Goal: Task Accomplishment & Management: Manage account settings

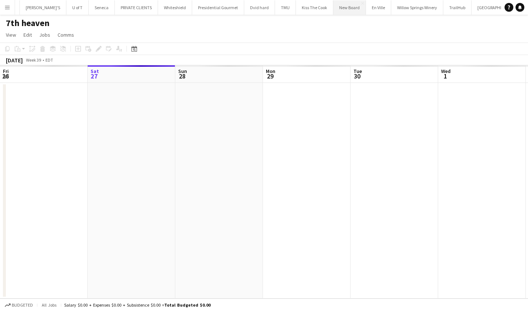
scroll to position [0, 184]
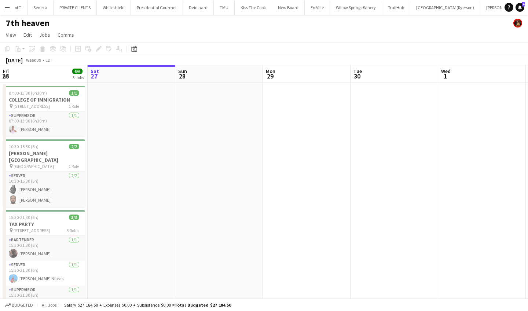
click at [8, 9] on app-icon "Menu" at bounding box center [7, 7] width 6 height 6
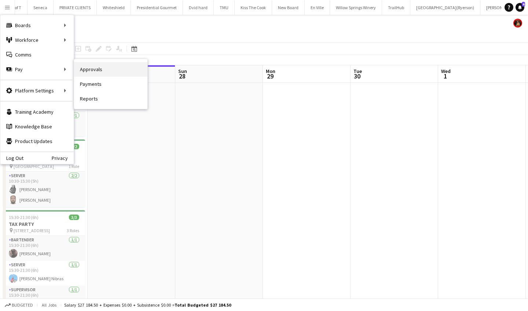
click at [92, 70] on link "Approvals" at bounding box center [110, 69] width 73 height 15
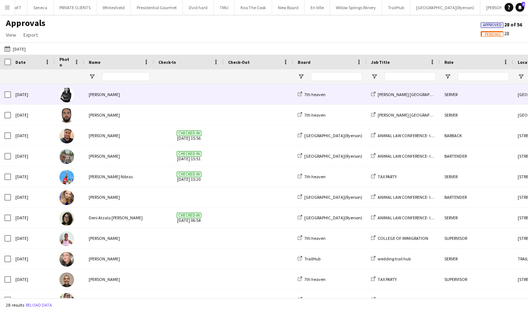
click at [180, 96] on span at bounding box center [188, 94] width 61 height 20
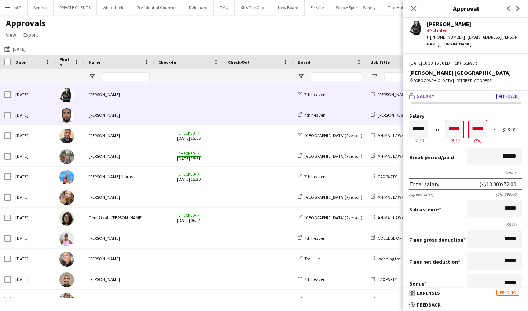
click at [180, 115] on span at bounding box center [188, 115] width 61 height 20
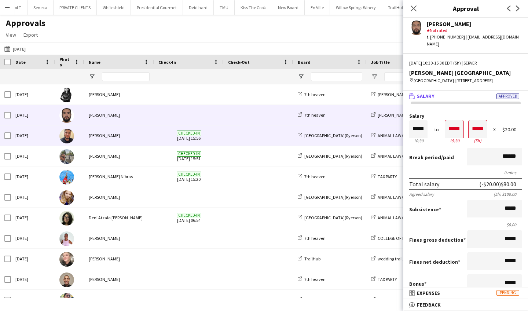
click at [154, 136] on div "Checked-in [DATE] 15:56" at bounding box center [189, 135] width 70 height 20
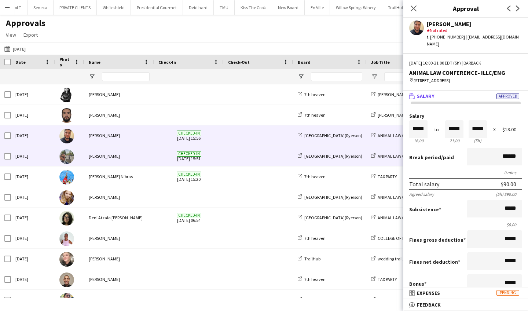
click at [150, 156] on div "[PERSON_NAME]" at bounding box center [119, 156] width 70 height 20
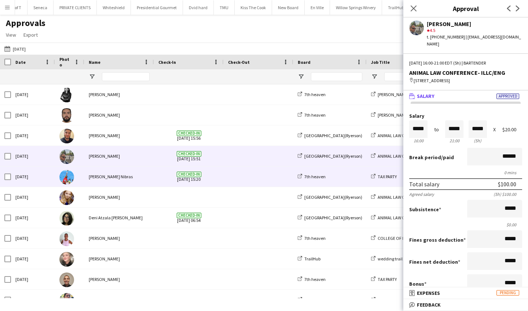
click at [149, 175] on div "[PERSON_NAME] Nibras" at bounding box center [119, 176] width 70 height 20
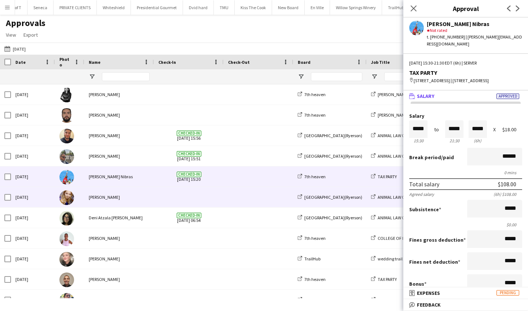
click at [146, 194] on div "[PERSON_NAME]" at bounding box center [119, 197] width 70 height 20
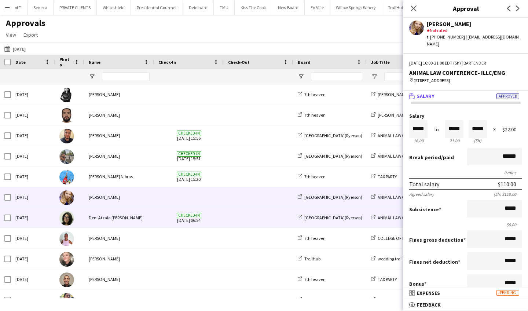
click at [146, 219] on div "Deni Atzala [PERSON_NAME]" at bounding box center [119, 218] width 70 height 20
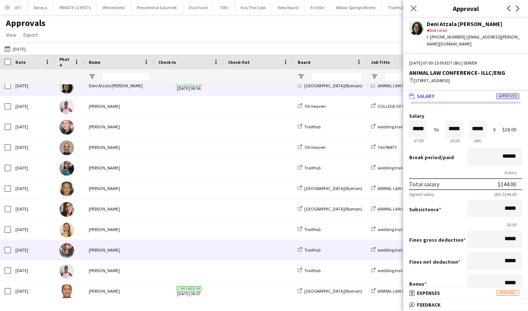
scroll to position [132, 0]
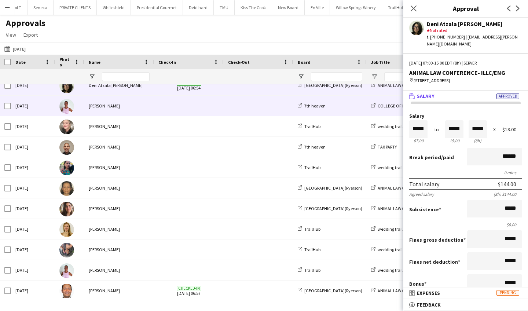
click at [146, 105] on div "[PERSON_NAME]" at bounding box center [119, 106] width 70 height 20
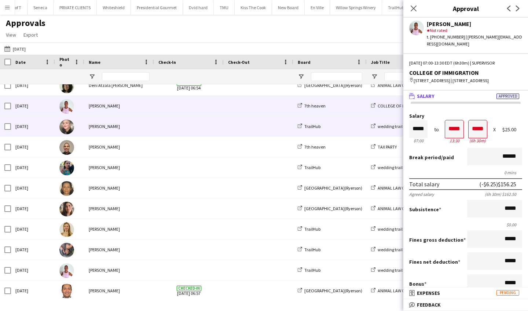
click at [144, 126] on div "[PERSON_NAME]" at bounding box center [119, 126] width 70 height 20
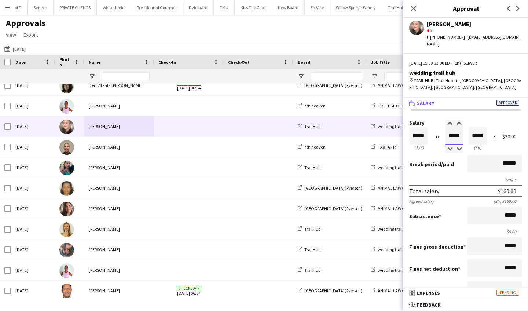
click at [462, 130] on input "*****" at bounding box center [454, 136] width 18 height 18
type input "*****"
click at [450, 146] on div at bounding box center [449, 149] width 9 height 7
type input "*****"
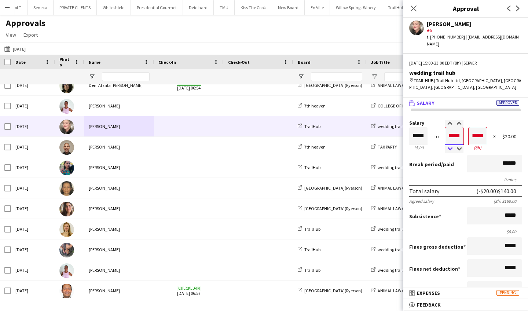
type input "*****"
click at [450, 146] on div at bounding box center [449, 149] width 9 height 7
click at [519, 213] on input "*****" at bounding box center [494, 216] width 55 height 18
type input "**"
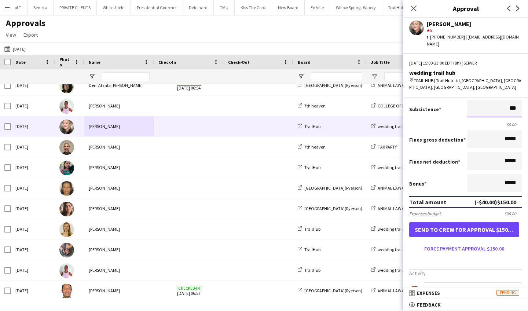
scroll to position [115, 0]
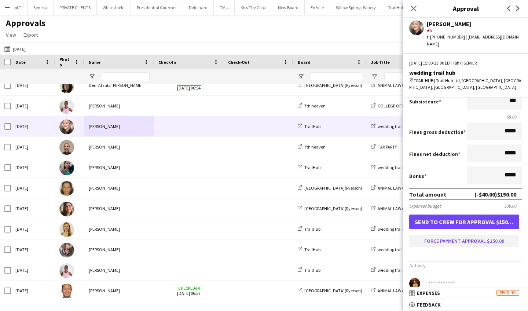
click at [475, 236] on button "Force payment approval $150.00" at bounding box center [464, 241] width 110 height 12
type input "******"
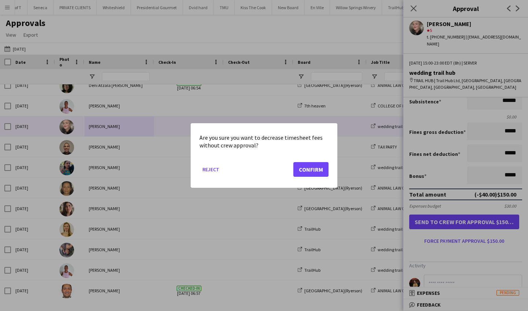
click at [326, 163] on button "Confirm" at bounding box center [310, 169] width 35 height 15
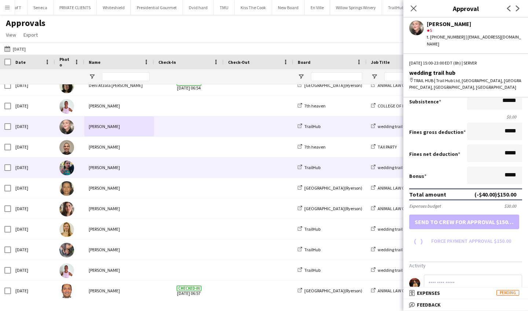
scroll to position [111, 0]
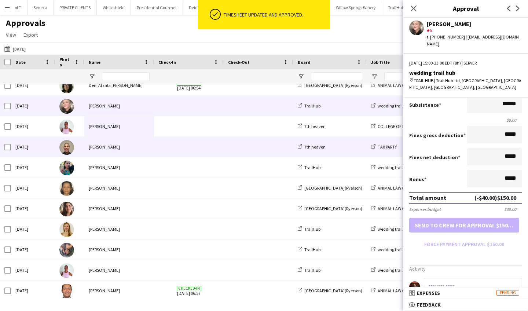
click at [147, 152] on div "Robin Lewko" at bounding box center [119, 147] width 70 height 20
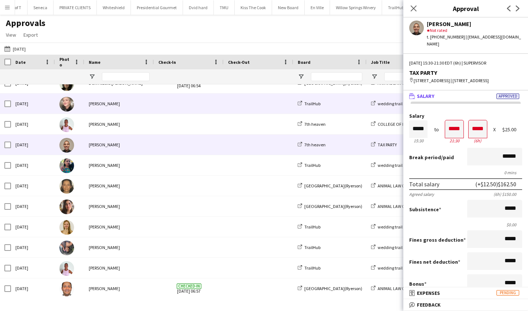
scroll to position [142, 0]
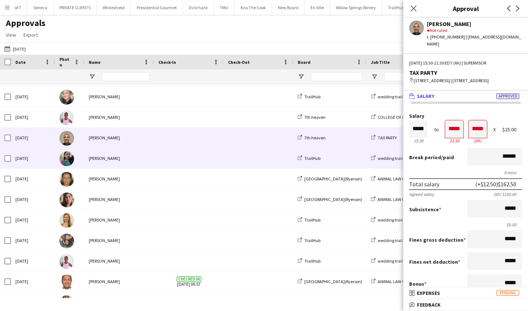
click at [127, 164] on div "Jasleen Kour" at bounding box center [119, 158] width 70 height 20
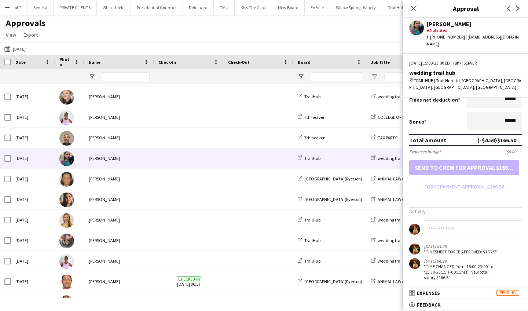
scroll to position [168, 0]
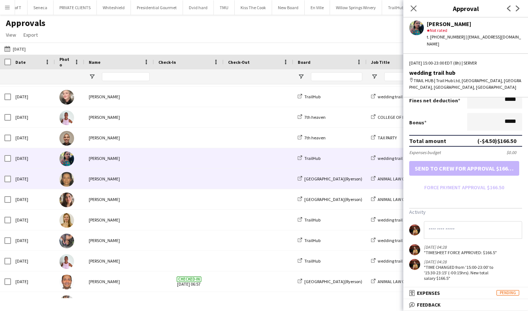
click at [161, 174] on span at bounding box center [188, 179] width 61 height 20
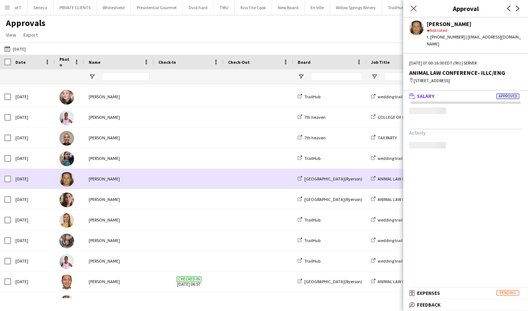
scroll to position [0, 0]
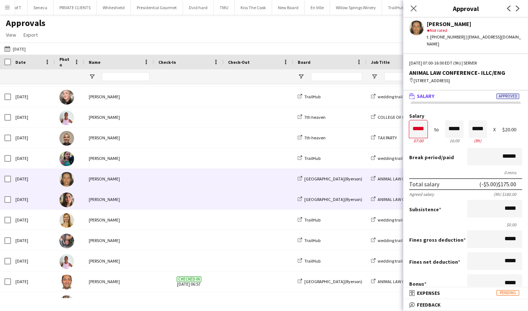
click at [153, 199] on div "[PERSON_NAME]" at bounding box center [119, 199] width 70 height 20
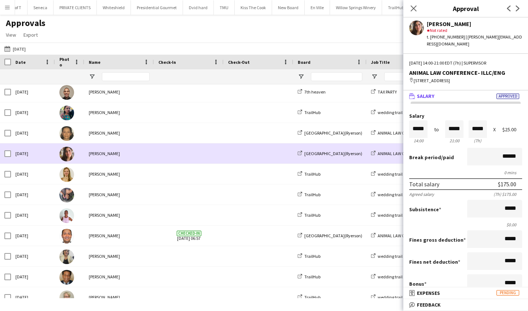
scroll to position [196, 0]
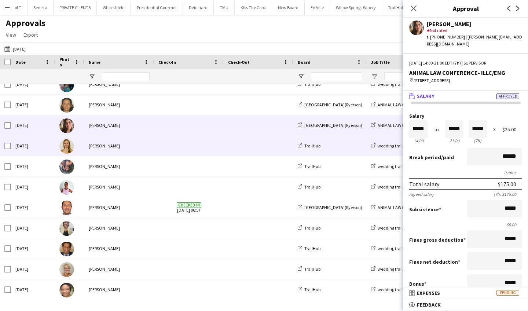
click at [162, 147] on span at bounding box center [188, 146] width 61 height 20
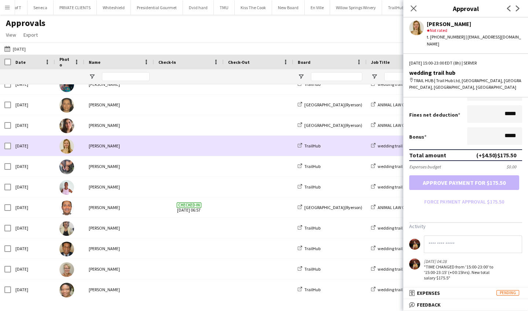
scroll to position [154, 0]
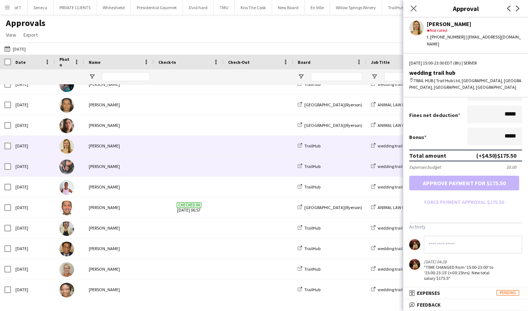
click at [197, 165] on span at bounding box center [188, 166] width 61 height 20
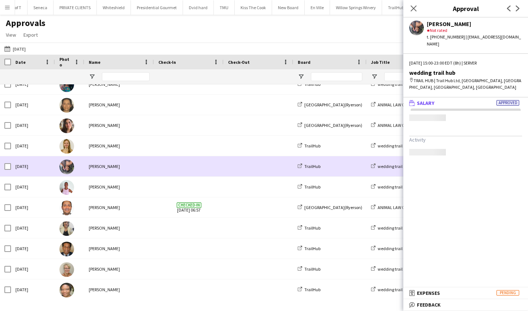
scroll to position [0, 0]
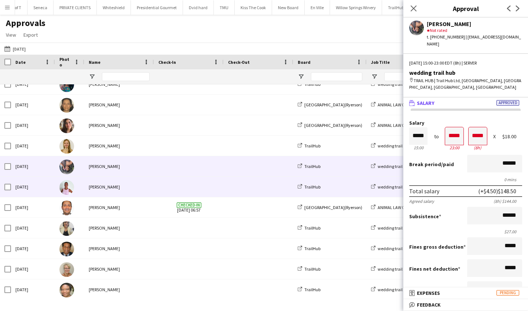
click at [165, 188] on span at bounding box center [188, 187] width 61 height 20
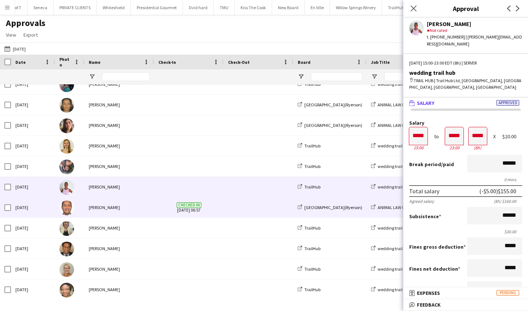
click at [147, 212] on div "[PERSON_NAME]" at bounding box center [119, 207] width 70 height 20
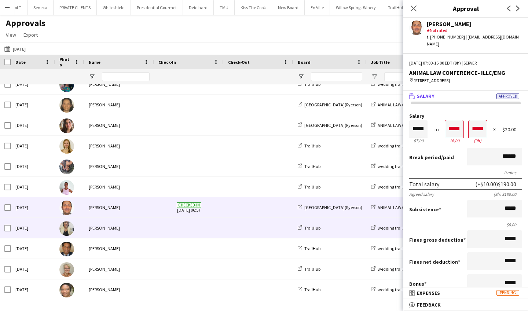
click at [143, 226] on div "Maira Garcia" at bounding box center [119, 228] width 70 height 20
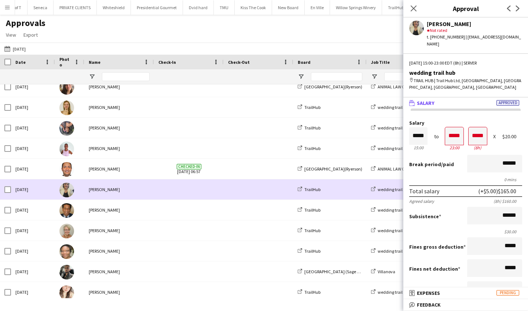
scroll to position [269, 0]
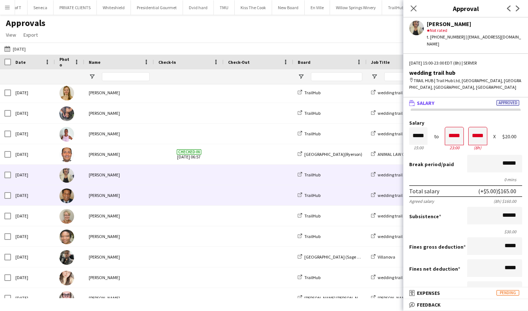
click at [139, 192] on div "Stephen Dixon" at bounding box center [119, 195] width 70 height 20
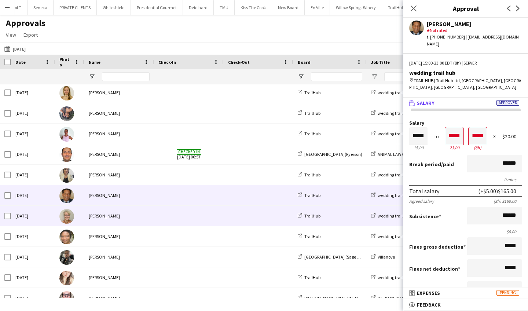
click at [133, 210] on div "Christine Rieck" at bounding box center [119, 216] width 70 height 20
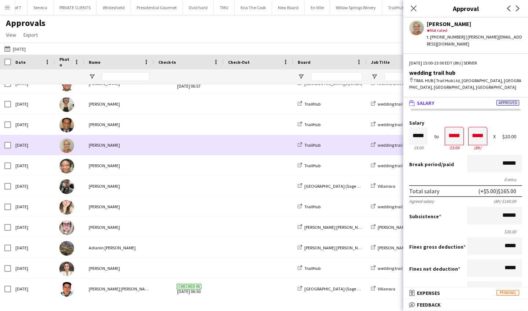
scroll to position [345, 0]
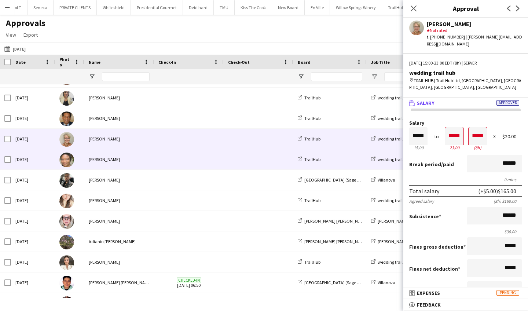
click at [137, 155] on div "Petagay Dixon" at bounding box center [119, 159] width 70 height 20
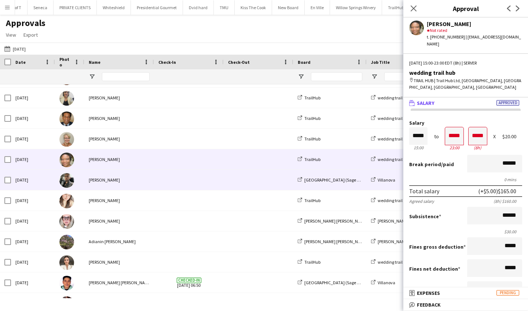
click at [129, 184] on div "Kevin Gomez" at bounding box center [119, 180] width 70 height 20
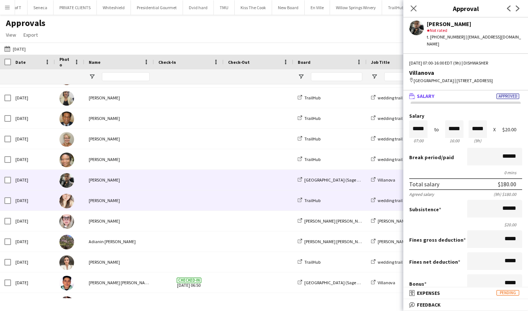
click at [137, 197] on div "[PERSON_NAME]" at bounding box center [119, 200] width 70 height 20
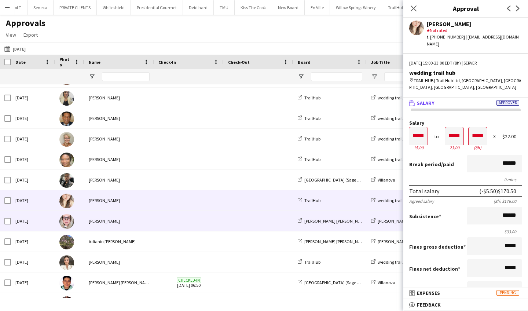
click at [135, 228] on div "Beata Pawlowski" at bounding box center [119, 221] width 70 height 20
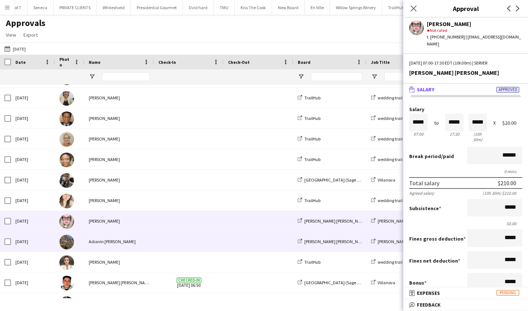
click at [134, 246] on div "Adianin [PERSON_NAME]" at bounding box center [119, 241] width 70 height 20
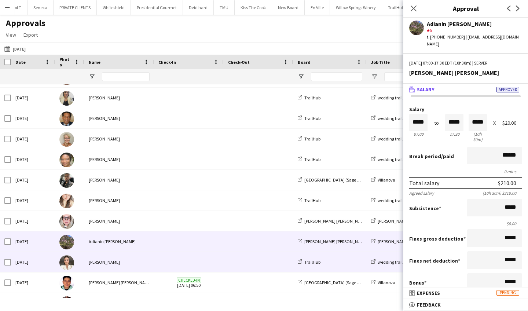
click at [130, 260] on div "Agnessa Voloshyna" at bounding box center [119, 262] width 70 height 20
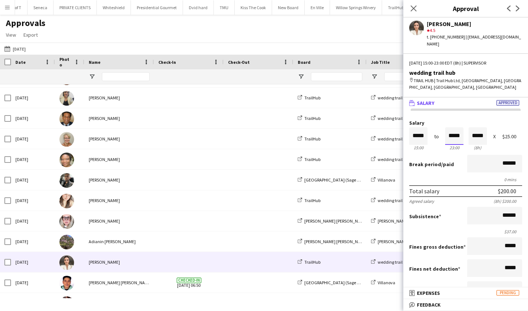
click at [461, 128] on input "*****" at bounding box center [454, 136] width 18 height 18
type input "*****"
click at [459, 120] on div at bounding box center [458, 123] width 9 height 7
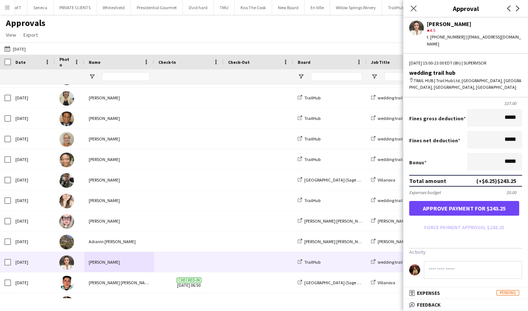
scroll to position [128, 0]
click at [463, 203] on button "Approve payment for $243.25" at bounding box center [464, 208] width 110 height 15
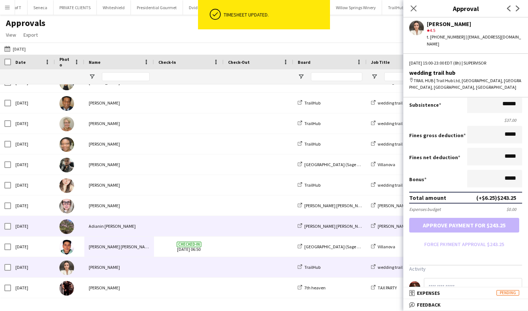
scroll to position [361, 0]
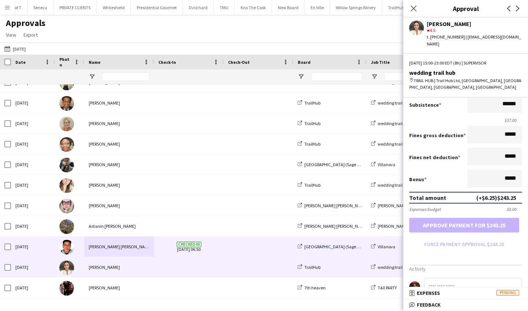
click at [117, 250] on div "Rodolfo Sebastián López" at bounding box center [119, 247] width 70 height 20
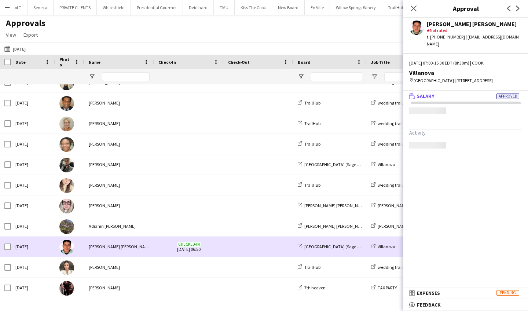
scroll to position [0, 0]
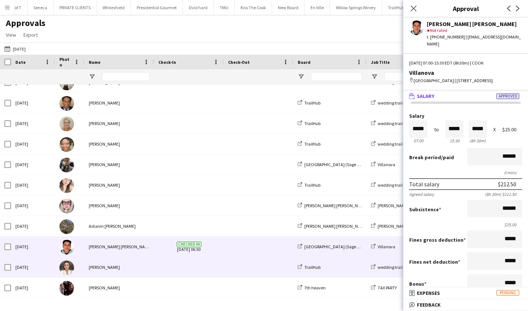
click at [123, 266] on div "Agnessa Voloshyna" at bounding box center [119, 267] width 70 height 20
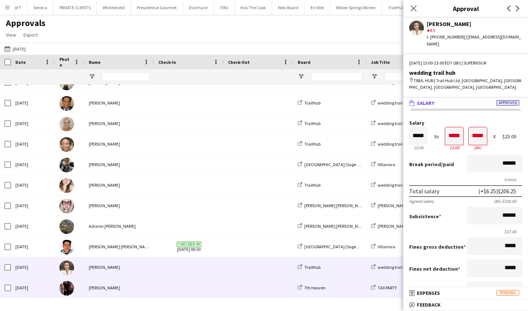
click at [124, 285] on div "Joseph Ernesto" at bounding box center [119, 288] width 70 height 20
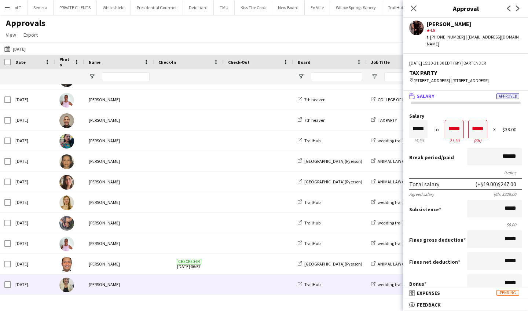
scroll to position [143, 0]
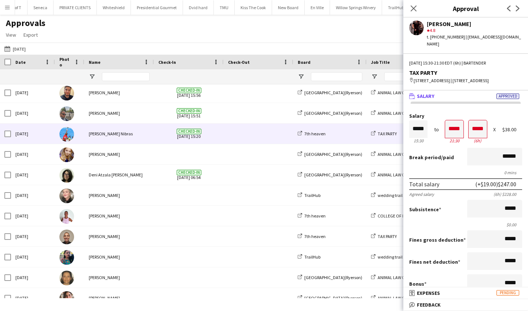
click at [154, 136] on div "Checked-in 26-09-2025 15:20" at bounding box center [189, 134] width 70 height 20
click at [8, 50] on app-icon "Yesterday" at bounding box center [8, 49] width 8 height 6
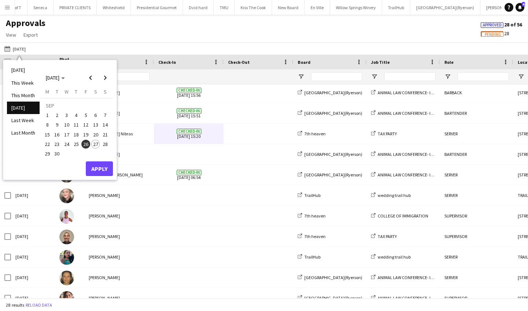
click at [95, 146] on span "27" at bounding box center [95, 144] width 9 height 9
click at [103, 168] on button "Apply" at bounding box center [99, 168] width 27 height 15
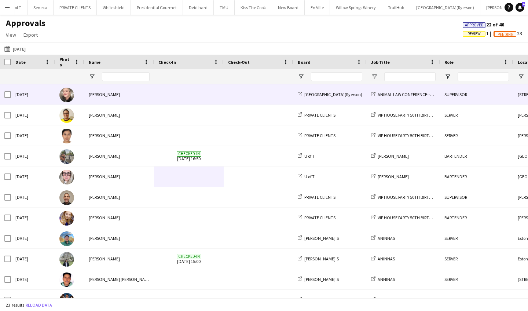
click at [164, 91] on span at bounding box center [188, 94] width 61 height 20
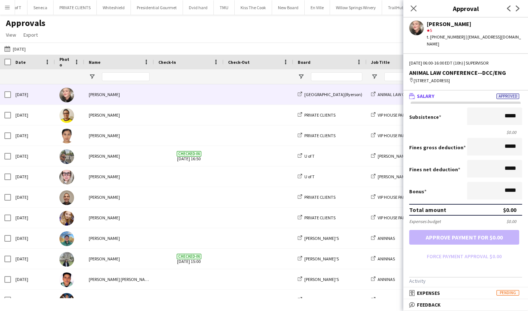
click at [7, 6] on app-icon "Menu" at bounding box center [7, 7] width 6 height 6
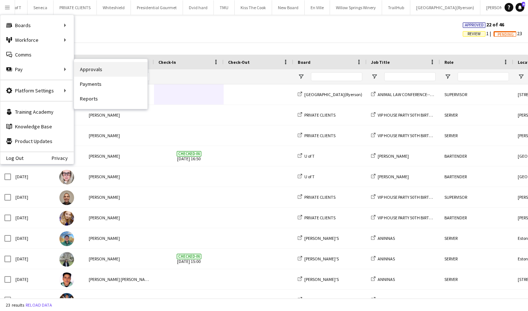
click at [113, 70] on link "Approvals" at bounding box center [110, 69] width 73 height 15
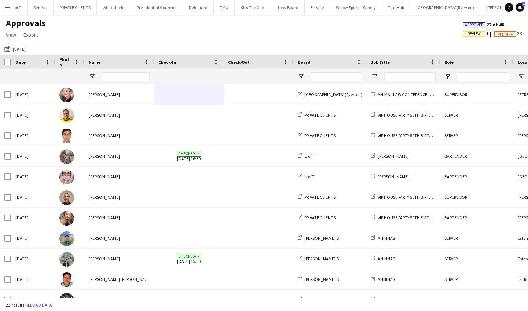
click at [6, 8] on app-icon "Menu" at bounding box center [7, 7] width 6 height 6
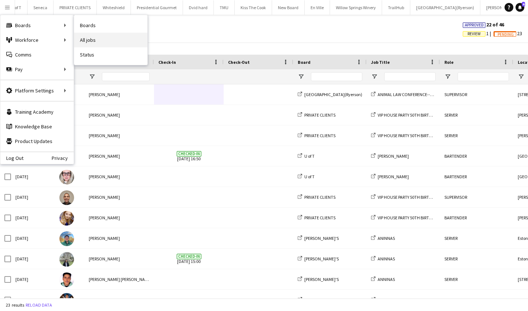
click at [103, 38] on link "All jobs" at bounding box center [110, 40] width 73 height 15
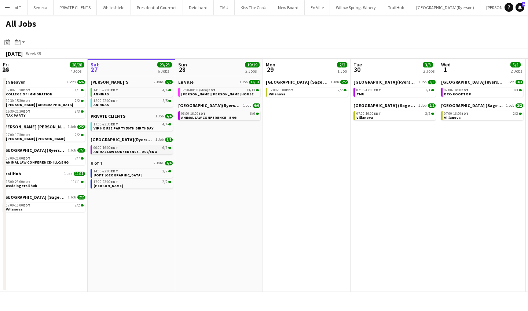
click at [135, 150] on span "ANIMAL LAW CONFERENCE--DCC/ENG" at bounding box center [125, 151] width 63 height 5
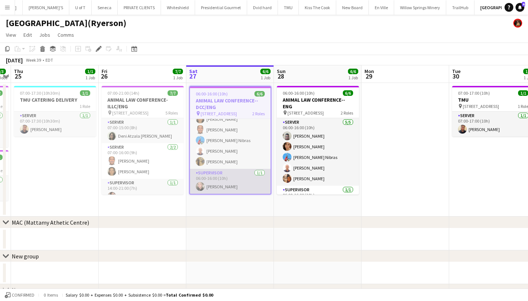
scroll to position [18, 0]
click at [227, 177] on app-card-role "SUPERVISOR [DATE] 06:00-16:00 (10h) [PERSON_NAME]" at bounding box center [230, 181] width 81 height 25
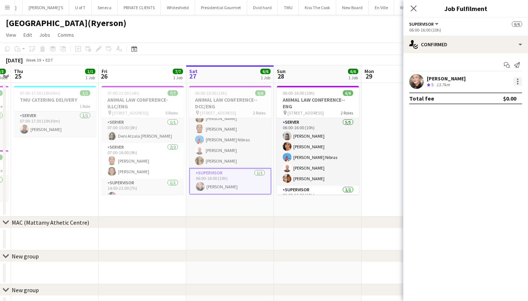
click at [516, 78] on div at bounding box center [517, 81] width 9 height 9
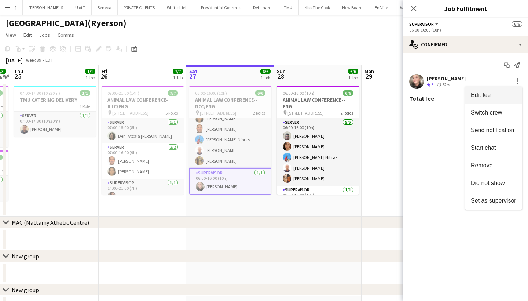
click at [496, 91] on button "Edit fee" at bounding box center [493, 95] width 57 height 18
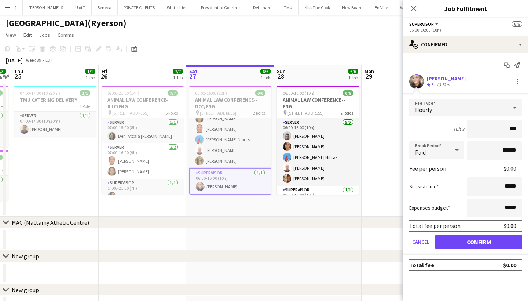
type input "**"
type input "***"
click at [488, 241] on button "Confirm" at bounding box center [478, 241] width 87 height 15
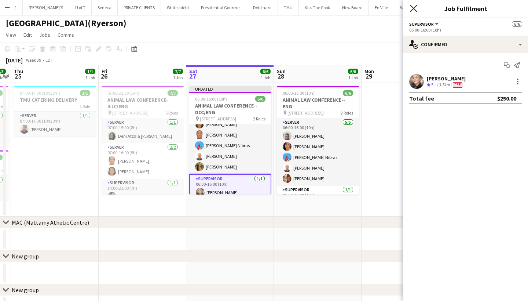
click at [413, 7] on icon "Close pop-in" at bounding box center [413, 8] width 7 height 7
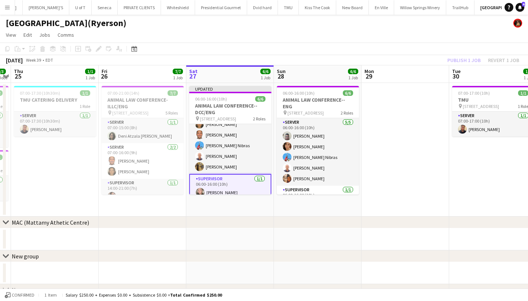
click at [216, 85] on app-date-cell "Updated 06:00-16:00 (10h) 6/6 ANIMAL LAW CONFERENCE--DCC/ENG pin 380 VICTORIA S…" at bounding box center [230, 149] width 88 height 133
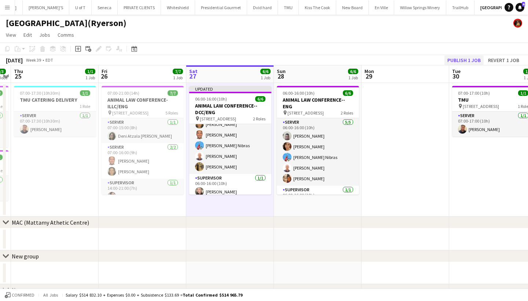
click at [473, 60] on button "Publish 1 job" at bounding box center [463, 60] width 39 height 10
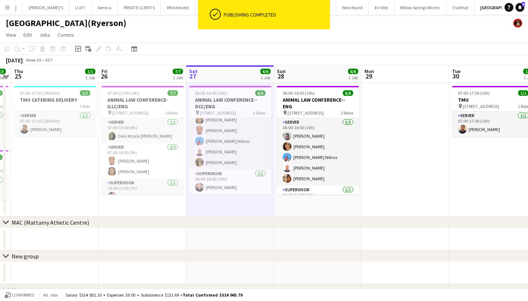
scroll to position [16, 0]
click at [9, 7] on app-icon "Menu" at bounding box center [7, 7] width 6 height 6
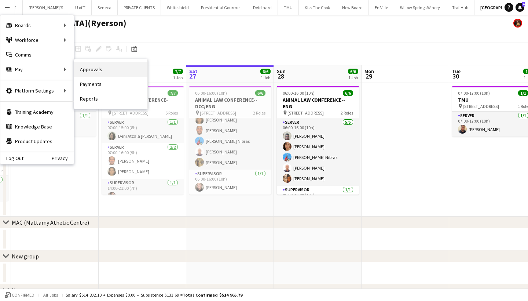
click at [116, 73] on link "Approvals" at bounding box center [110, 69] width 73 height 15
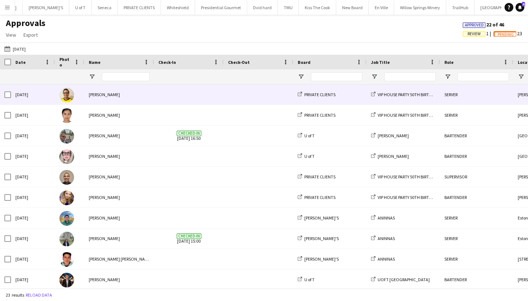
click at [166, 97] on span at bounding box center [188, 94] width 61 height 20
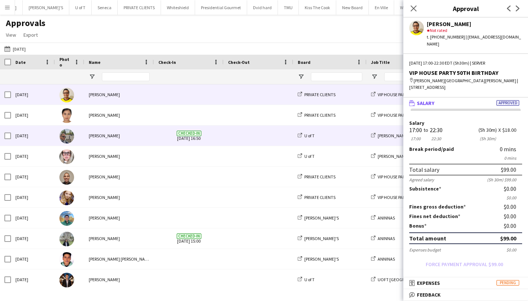
click at [257, 140] on span at bounding box center [258, 135] width 61 height 20
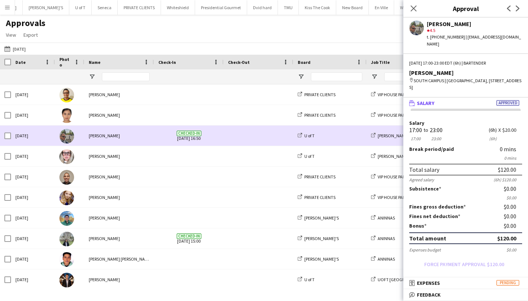
click at [269, 131] on span at bounding box center [258, 135] width 61 height 20
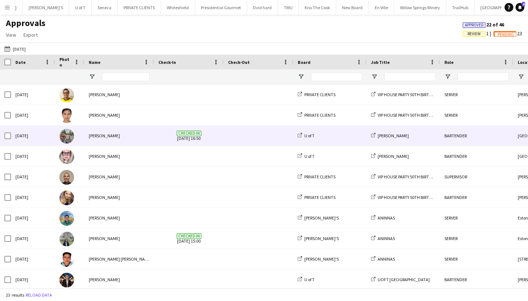
click at [269, 131] on span at bounding box center [258, 135] width 61 height 20
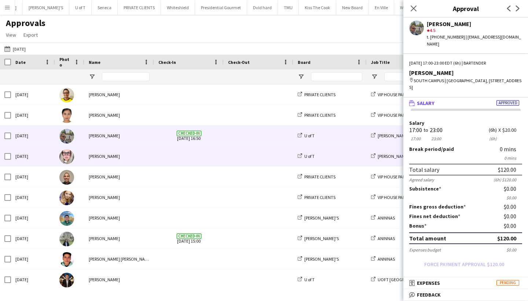
click at [220, 159] on div at bounding box center [189, 156] width 70 height 20
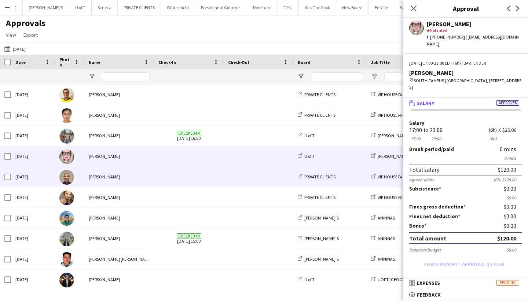
click at [180, 175] on span at bounding box center [188, 176] width 61 height 20
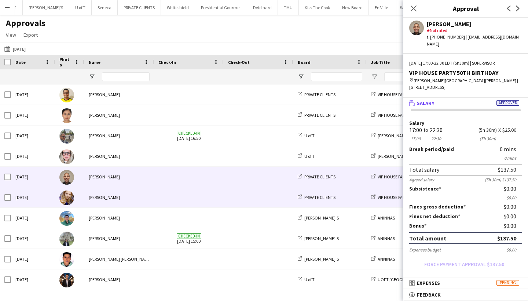
click at [162, 193] on span at bounding box center [188, 197] width 61 height 20
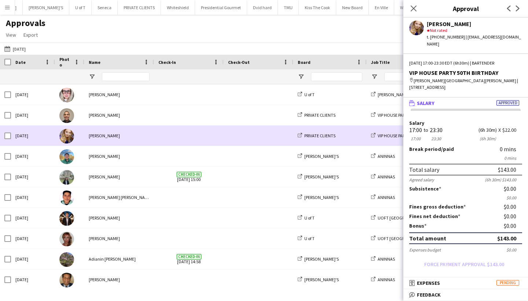
scroll to position [71, 0]
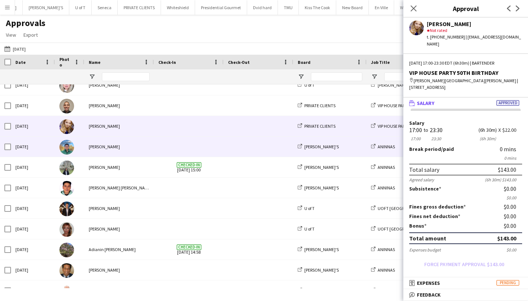
click at [150, 149] on div "Felipe Mantilla" at bounding box center [119, 146] width 70 height 20
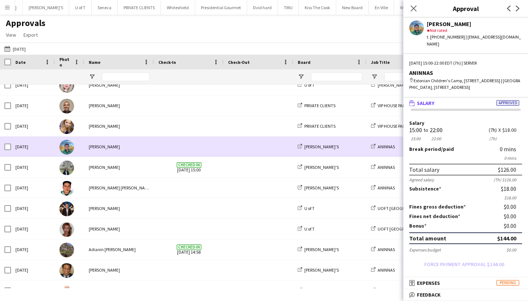
click at [190, 143] on span at bounding box center [188, 146] width 61 height 20
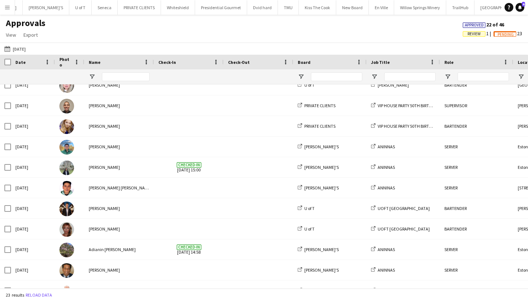
click at [10, 5] on app-icon "Menu" at bounding box center [7, 7] width 6 height 6
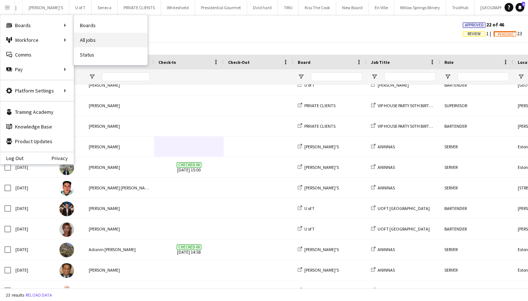
click at [102, 37] on link "All jobs" at bounding box center [110, 40] width 73 height 15
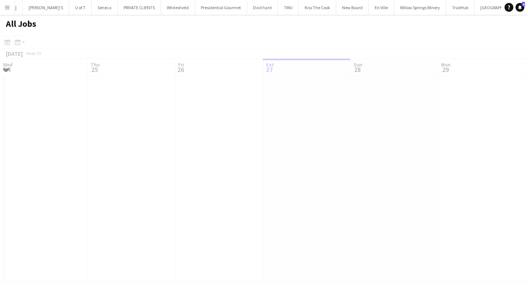
scroll to position [0, 175]
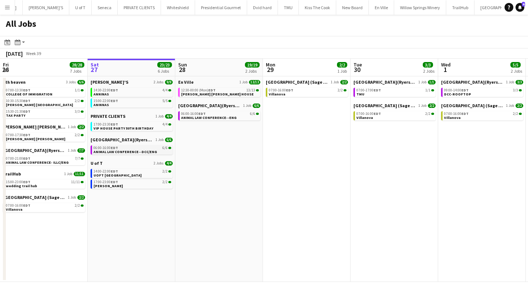
click at [110, 153] on span "ANIMAL LAW CONFERENCE--DCC/ENG" at bounding box center [125, 151] width 63 height 5
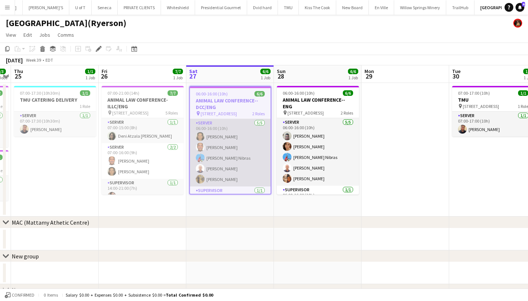
click at [240, 135] on app-card-role "SERVER [DATE] 06:00-16:00 (10h) [PERSON_NAME] [PERSON_NAME] [PERSON_NAME] Nibra…" at bounding box center [230, 152] width 81 height 67
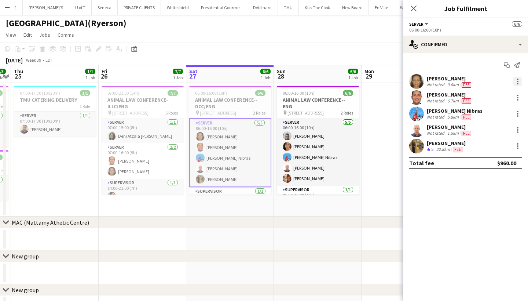
click at [520, 80] on div at bounding box center [517, 81] width 9 height 9
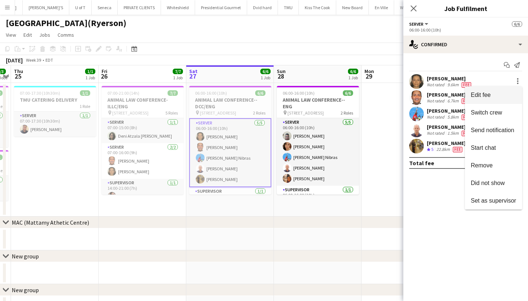
click at [498, 93] on span "Edit fee" at bounding box center [493, 95] width 45 height 7
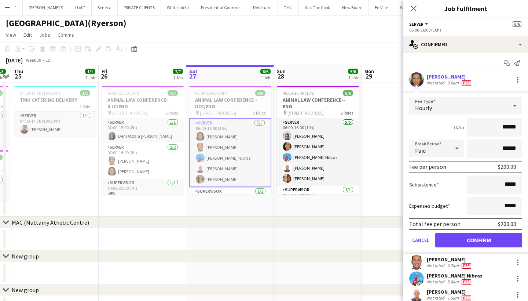
scroll to position [1, 0]
click at [458, 149] on icon at bounding box center [457, 149] width 4 height 2
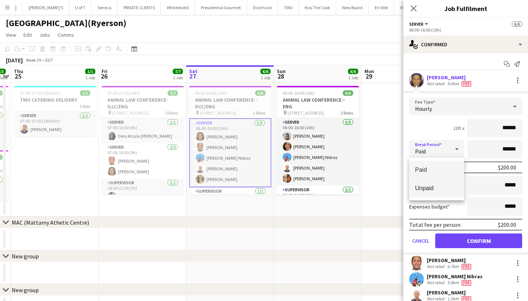
click at [428, 186] on span "Unpaid" at bounding box center [436, 187] width 43 height 7
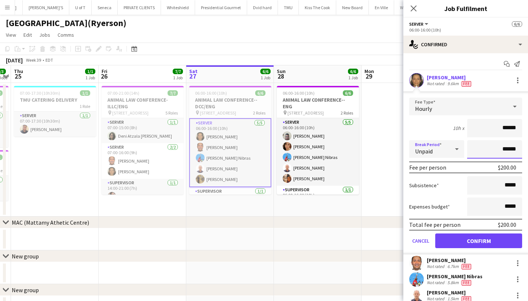
click at [499, 147] on input "******" at bounding box center [494, 149] width 55 height 18
click at [520, 152] on input "******" at bounding box center [494, 149] width 55 height 18
type input "*******"
click at [480, 241] on button "Confirm" at bounding box center [478, 240] width 87 height 15
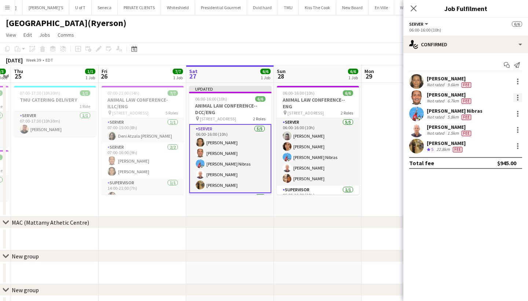
click at [518, 99] on div at bounding box center [517, 99] width 1 height 1
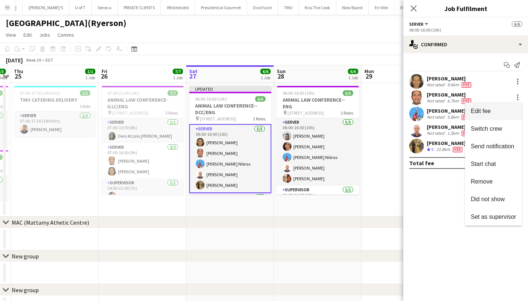
click at [501, 111] on span "Edit fee" at bounding box center [493, 111] width 45 height 7
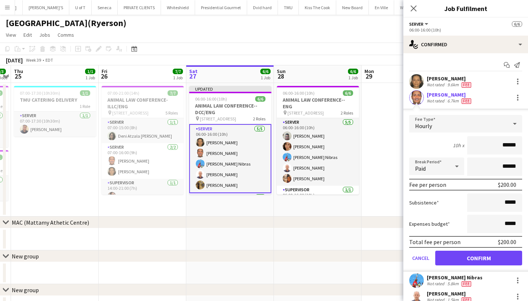
click at [453, 165] on icon at bounding box center [457, 166] width 9 height 15
click at [425, 202] on span "Unpaid" at bounding box center [436, 205] width 43 height 7
click at [494, 166] on input "******" at bounding box center [494, 166] width 55 height 18
type input "******"
click at [504, 168] on input "******" at bounding box center [494, 166] width 55 height 18
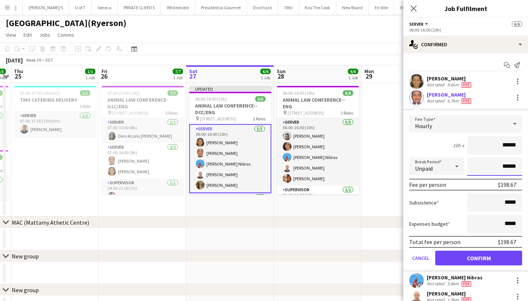
type input "*******"
click at [473, 259] on button "Confirm" at bounding box center [478, 257] width 87 height 15
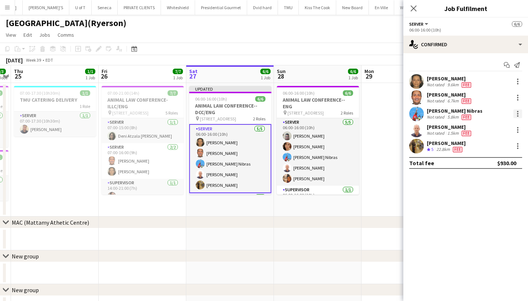
click at [519, 116] on div at bounding box center [517, 113] width 9 height 9
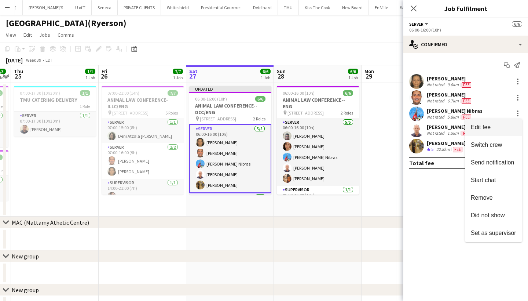
click at [497, 132] on button "Edit fee" at bounding box center [493, 127] width 57 height 18
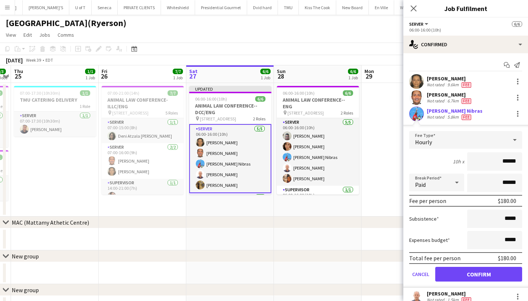
click at [457, 182] on icon at bounding box center [457, 183] width 4 height 2
click at [437, 216] on mat-option "Unpaid" at bounding box center [436, 221] width 55 height 18
click at [519, 183] on input "******" at bounding box center [494, 182] width 55 height 18
type input "*******"
click at [467, 276] on button "Confirm" at bounding box center [478, 274] width 87 height 15
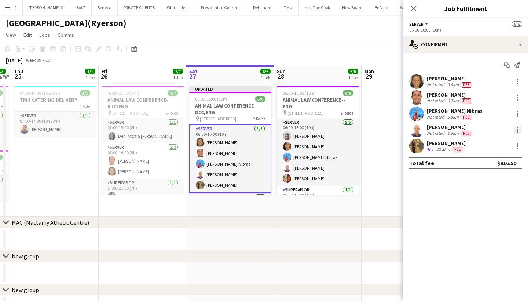
click at [519, 129] on div at bounding box center [517, 129] width 9 height 9
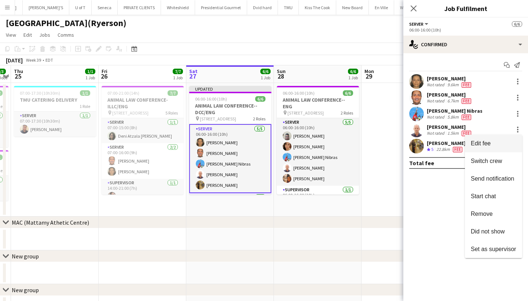
click at [495, 140] on span "Edit fee" at bounding box center [493, 143] width 45 height 7
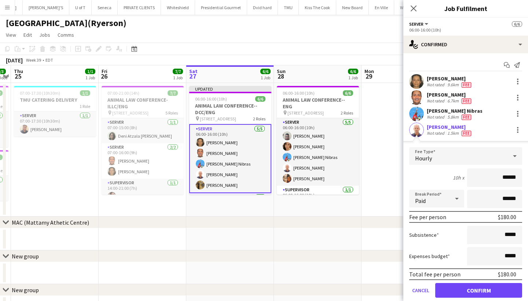
click at [455, 198] on icon at bounding box center [457, 198] width 9 height 15
click at [433, 232] on mat-option "Unpaid" at bounding box center [436, 237] width 55 height 18
click at [519, 200] on input "******" at bounding box center [494, 199] width 55 height 18
type input "*******"
click at [472, 283] on button "Confirm" at bounding box center [478, 290] width 87 height 15
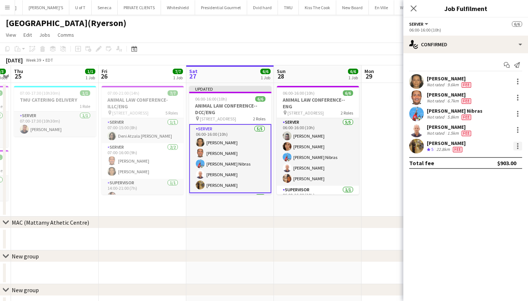
click at [519, 145] on div at bounding box center [517, 146] width 9 height 9
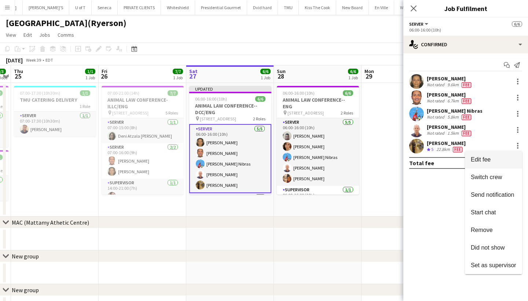
click at [500, 158] on span "Edit fee" at bounding box center [493, 159] width 45 height 7
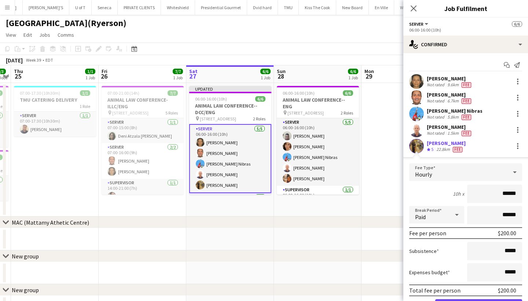
click at [455, 215] on icon at bounding box center [457, 214] width 9 height 15
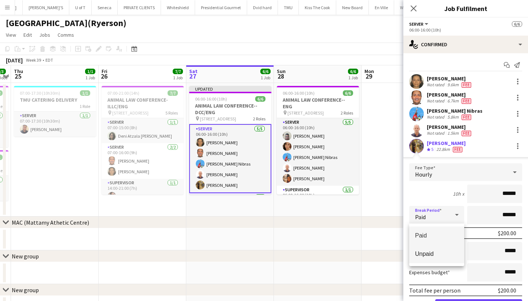
click at [432, 253] on span "Unpaid" at bounding box center [436, 253] width 43 height 7
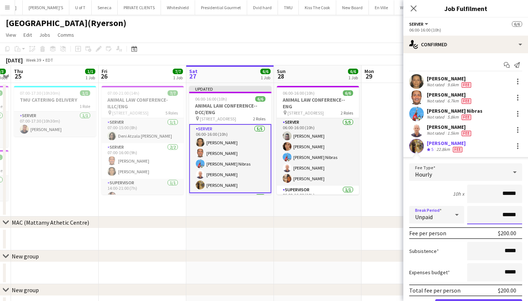
click at [518, 215] on input "******" at bounding box center [494, 215] width 55 height 18
type input "*******"
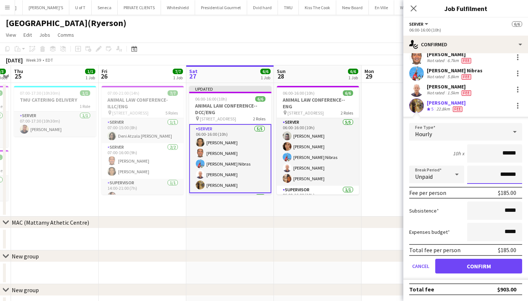
scroll to position [40, 0]
click at [465, 266] on button "Confirm" at bounding box center [478, 266] width 87 height 15
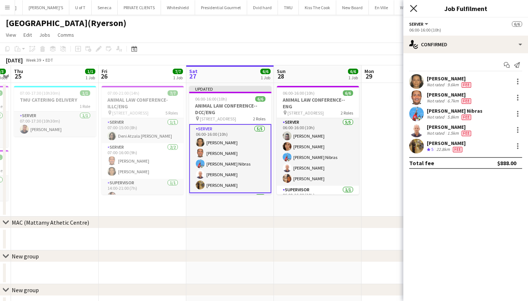
click at [415, 7] on icon at bounding box center [413, 8] width 7 height 7
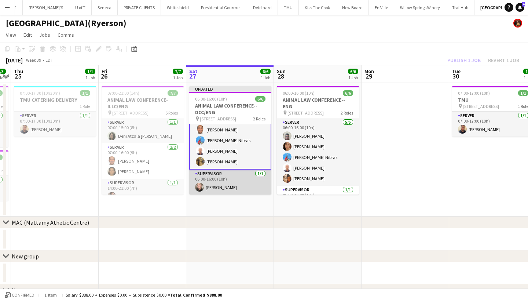
scroll to position [23, 0]
click at [241, 179] on app-card-role "SUPERVISOR [DATE] 06:00-16:00 (10h) [PERSON_NAME]" at bounding box center [230, 181] width 82 height 25
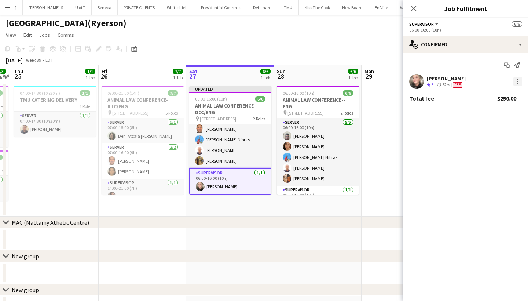
click at [516, 79] on div at bounding box center [517, 81] width 9 height 9
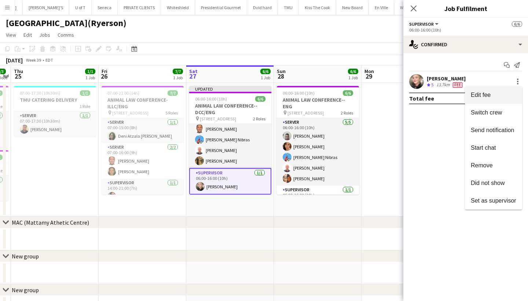
click at [495, 94] on span "Edit fee" at bounding box center [493, 95] width 45 height 7
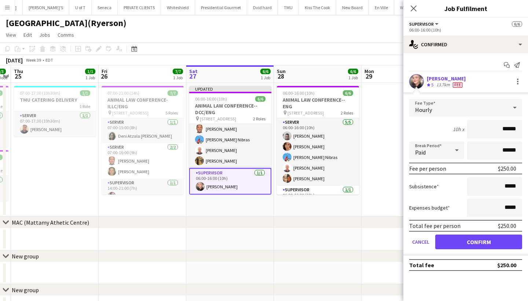
click at [460, 150] on icon at bounding box center [457, 150] width 9 height 15
click at [429, 188] on span "Unpaid" at bounding box center [436, 189] width 43 height 7
click at [521, 151] on input "******" at bounding box center [494, 150] width 55 height 18
type input "******"
type input "*******"
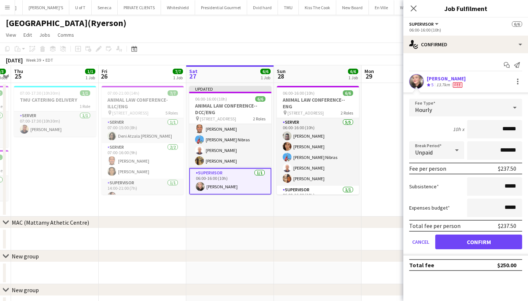
click at [463, 242] on button "Confirm" at bounding box center [478, 241] width 87 height 15
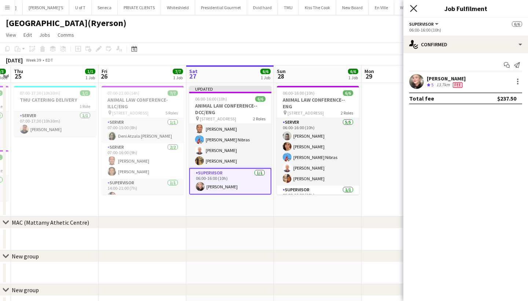
click at [414, 7] on icon "Close pop-in" at bounding box center [413, 8] width 7 height 7
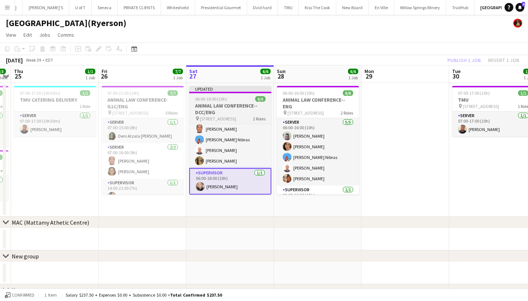
click at [233, 94] on app-job-card "Updated 06:00-16:00 (10h) 6/6 ANIMAL LAW CONFERENCE--DCC/ENG pin 380 VICTORIA S…" at bounding box center [230, 140] width 82 height 109
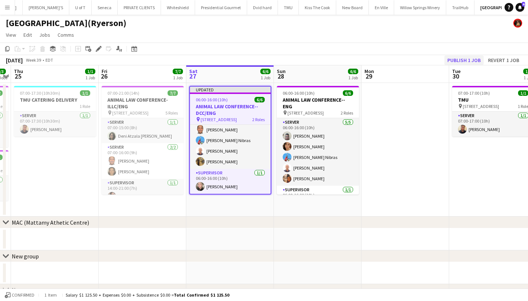
click at [466, 58] on button "Publish 1 job" at bounding box center [463, 60] width 39 height 10
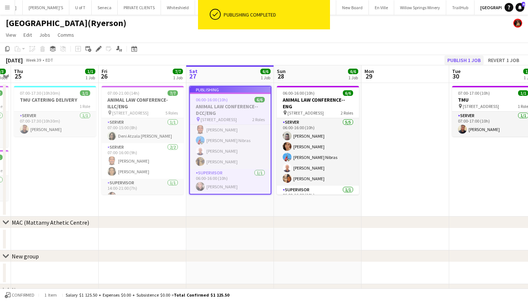
scroll to position [18, 0]
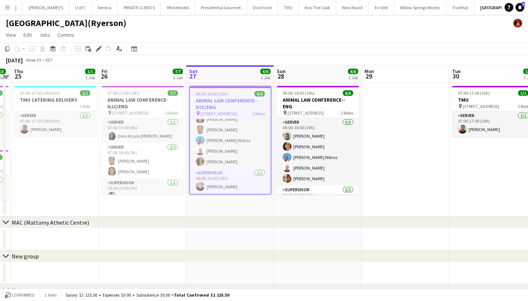
click at [9, 6] on app-icon "Menu" at bounding box center [7, 7] width 6 height 6
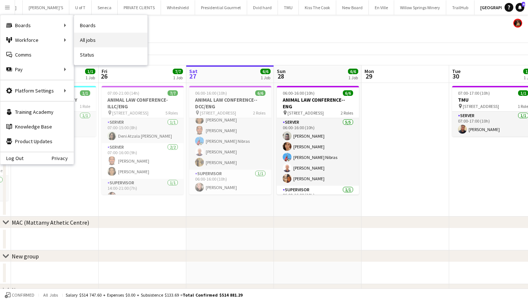
click at [99, 35] on link "All jobs" at bounding box center [110, 40] width 73 height 15
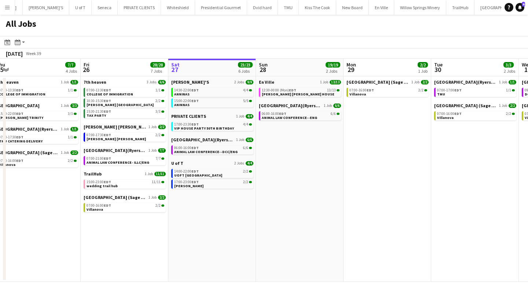
scroll to position [0, 181]
